Goal: Use online tool/utility: Use online tool/utility

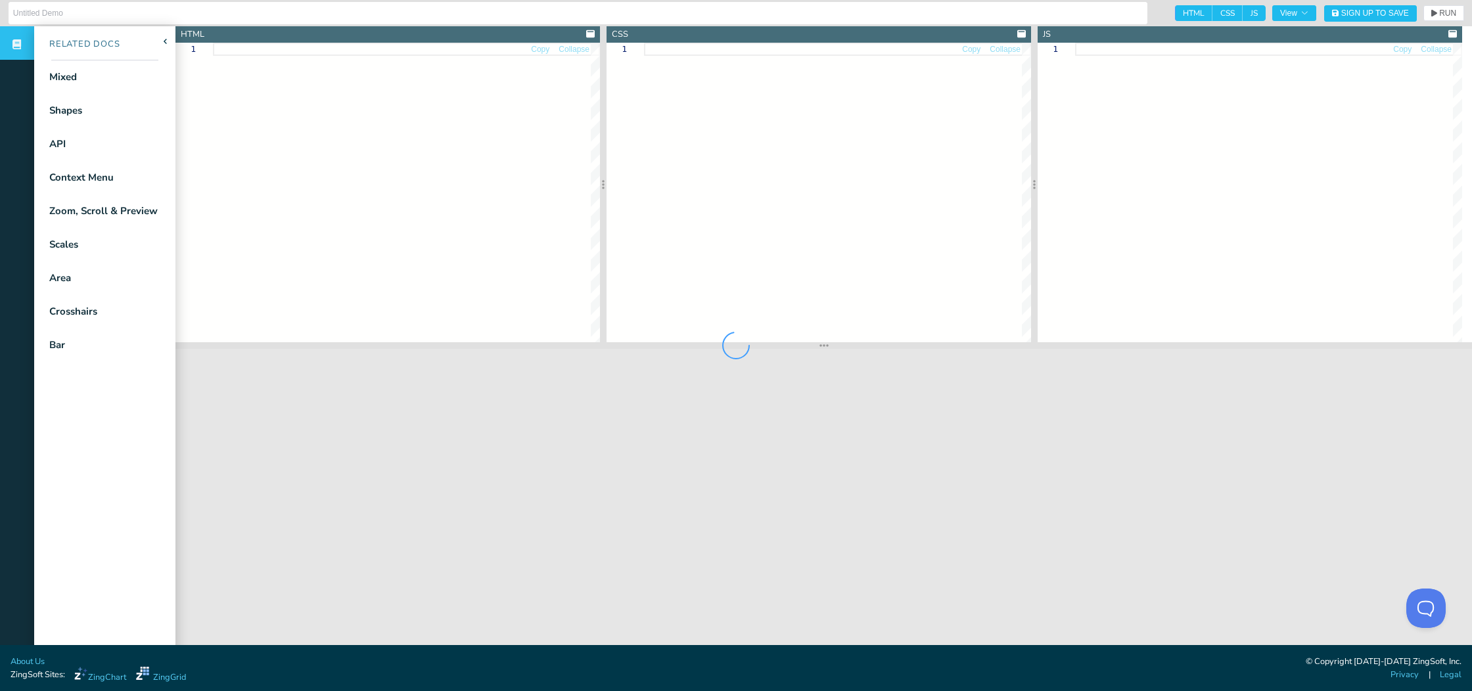
type input "Mixed Time Series with Zooming"
type textarea "<!DOCTYPE html> <html> <head> <meta charset="utf-8"> <title>ZingSoft Demo</titl…"
type textarea ".chart--container { min-height: 530px; width: 100%; height: 100%; } .zc-ref { d…"
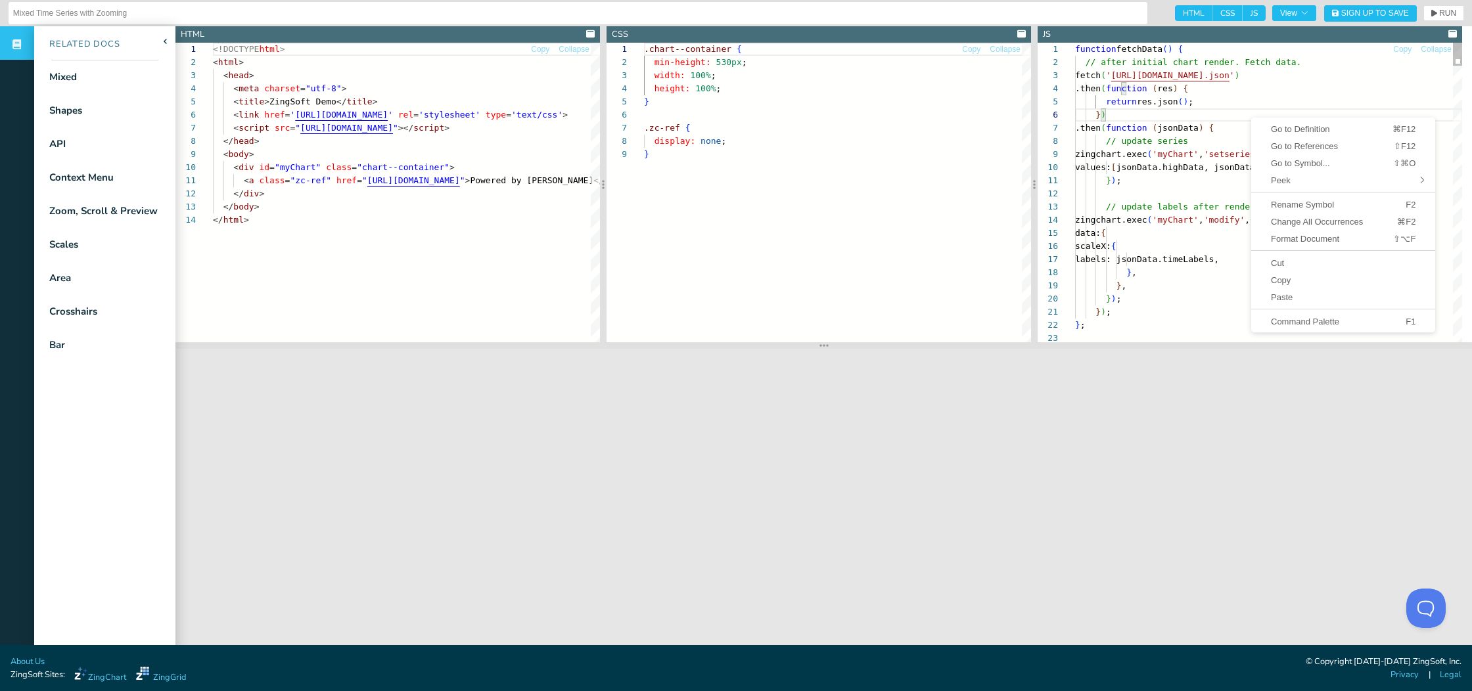
click at [1232, 118] on div "} )" at bounding box center [1268, 114] width 387 height 13
type textarea "}); // update labels after rendering data zingchart.exec('myChart', 'modify', {…"
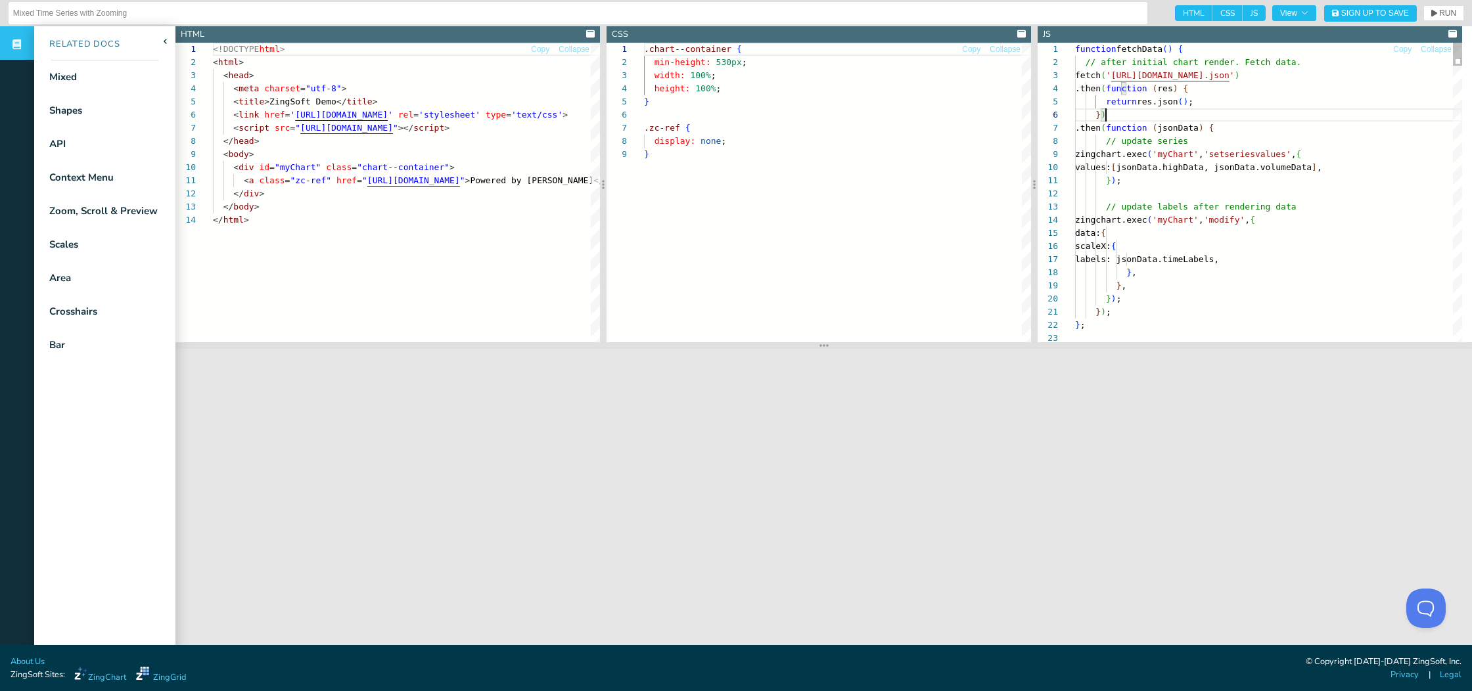
click at [1301, 16] on icon "button" at bounding box center [1305, 13] width 8 height 8
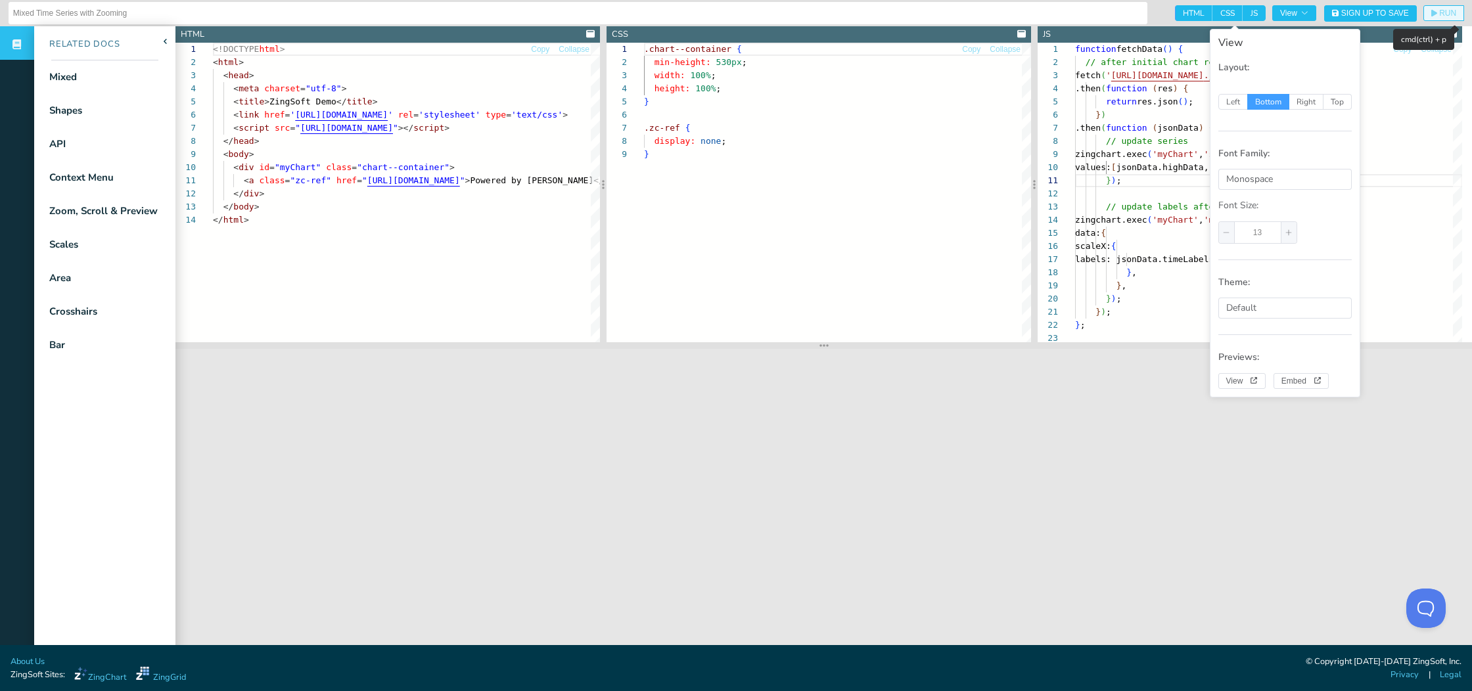
click at [1439, 14] on span "RUN" at bounding box center [1447, 13] width 17 height 8
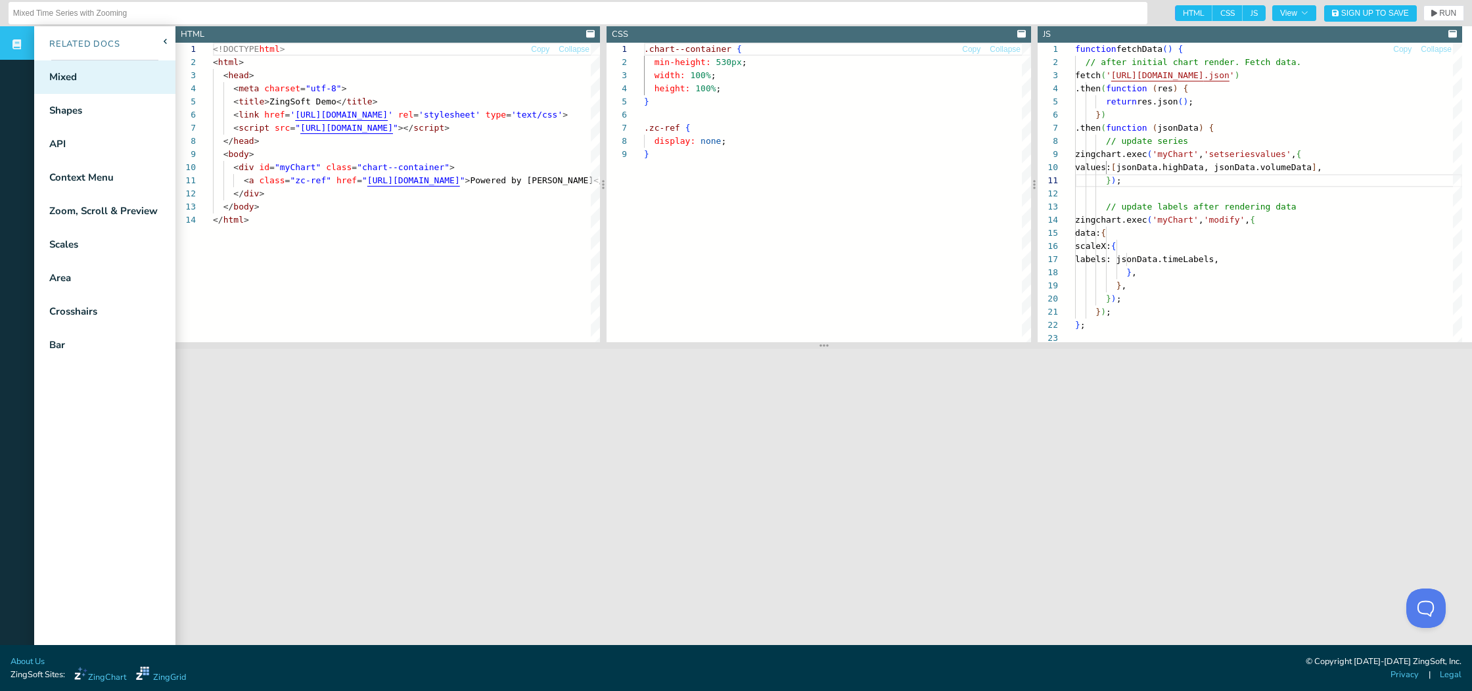
click at [92, 88] on div "Mixed" at bounding box center [104, 77] width 141 height 34
